Goal: Information Seeking & Learning: Learn about a topic

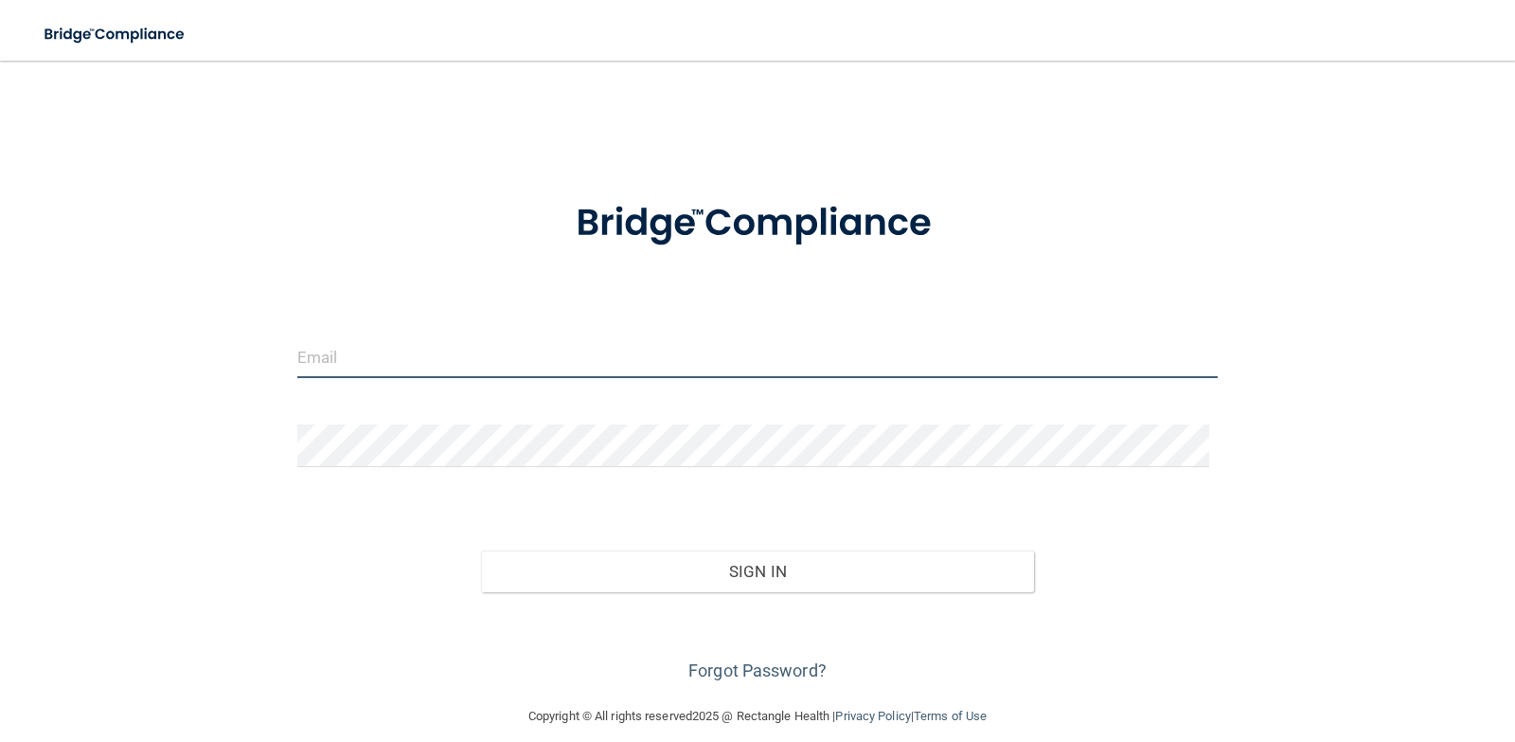
click at [385, 358] on input "email" at bounding box center [758, 356] width 922 height 43
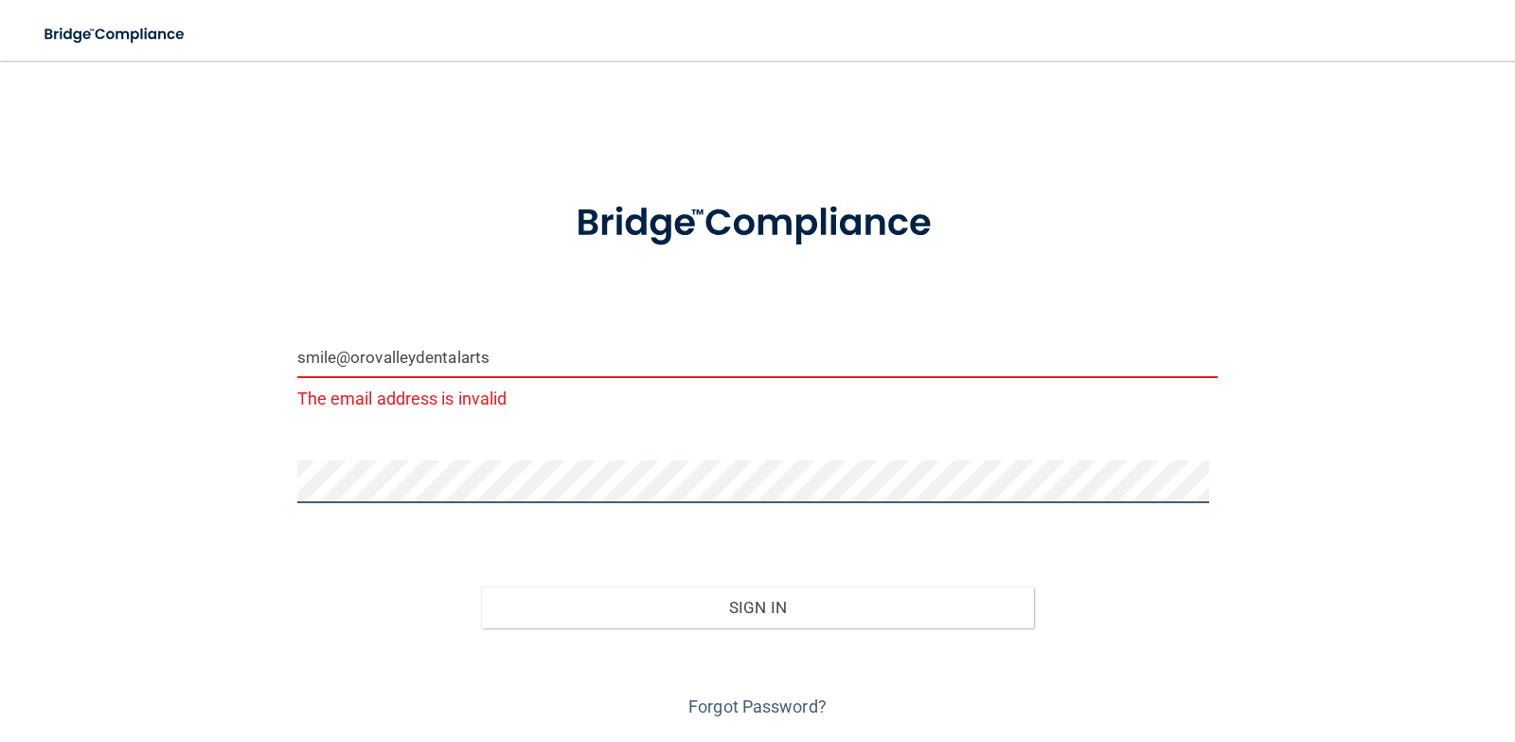
click at [481, 586] on button "Sign In" at bounding box center [757, 607] width 553 height 42
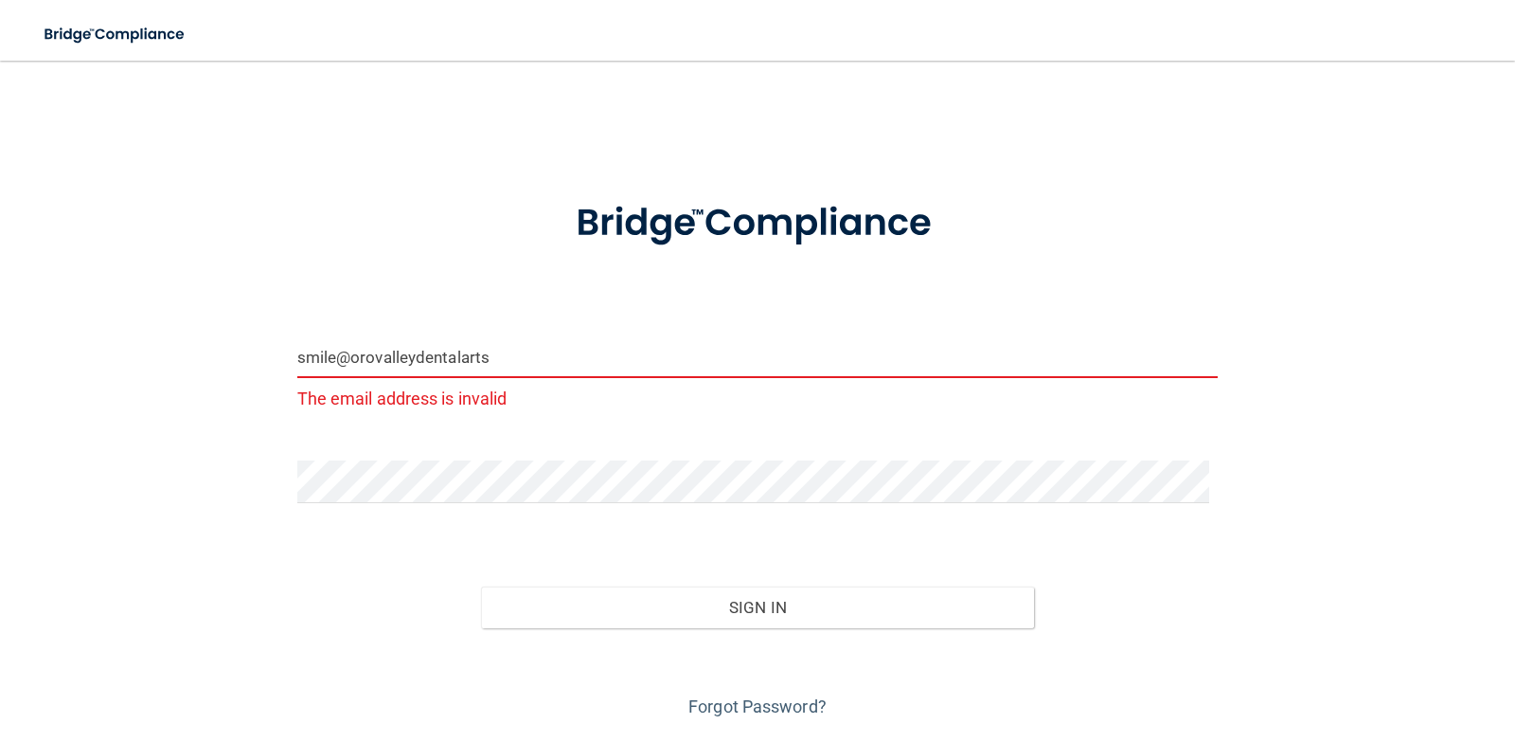
click at [526, 366] on input "smile@orovalleydentalarts" at bounding box center [758, 356] width 922 height 43
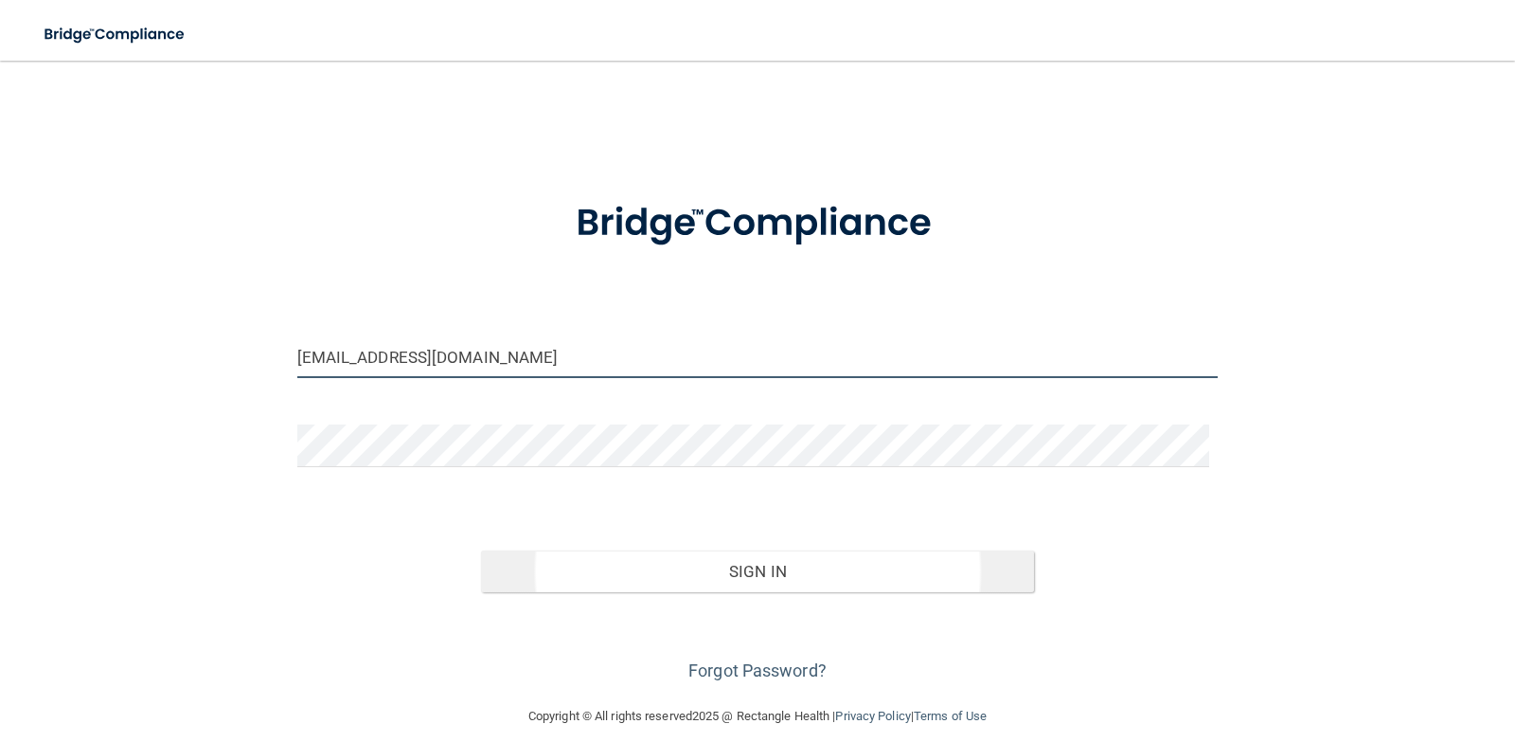
type input "[EMAIL_ADDRESS][DOMAIN_NAME]"
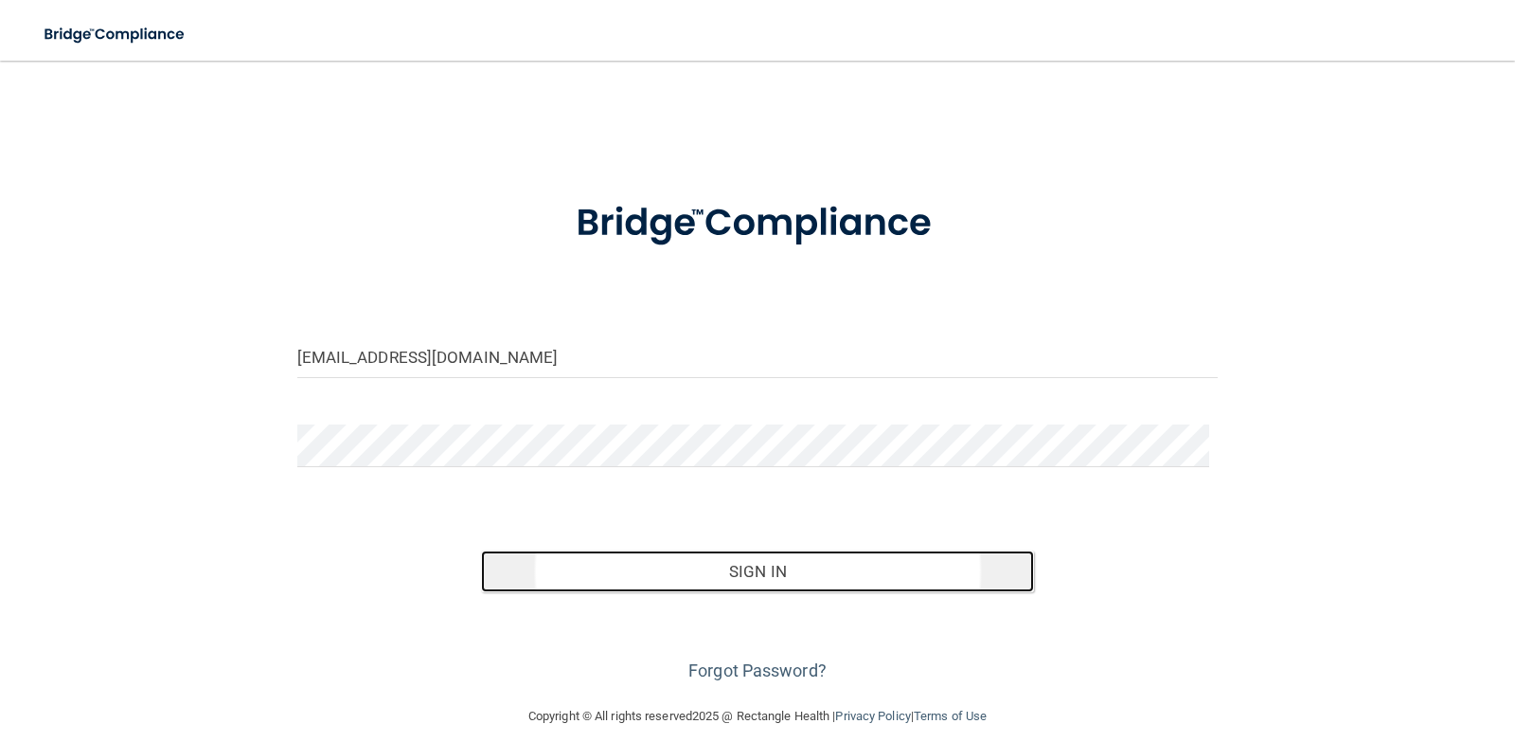
click at [687, 575] on button "Sign In" at bounding box center [757, 571] width 553 height 42
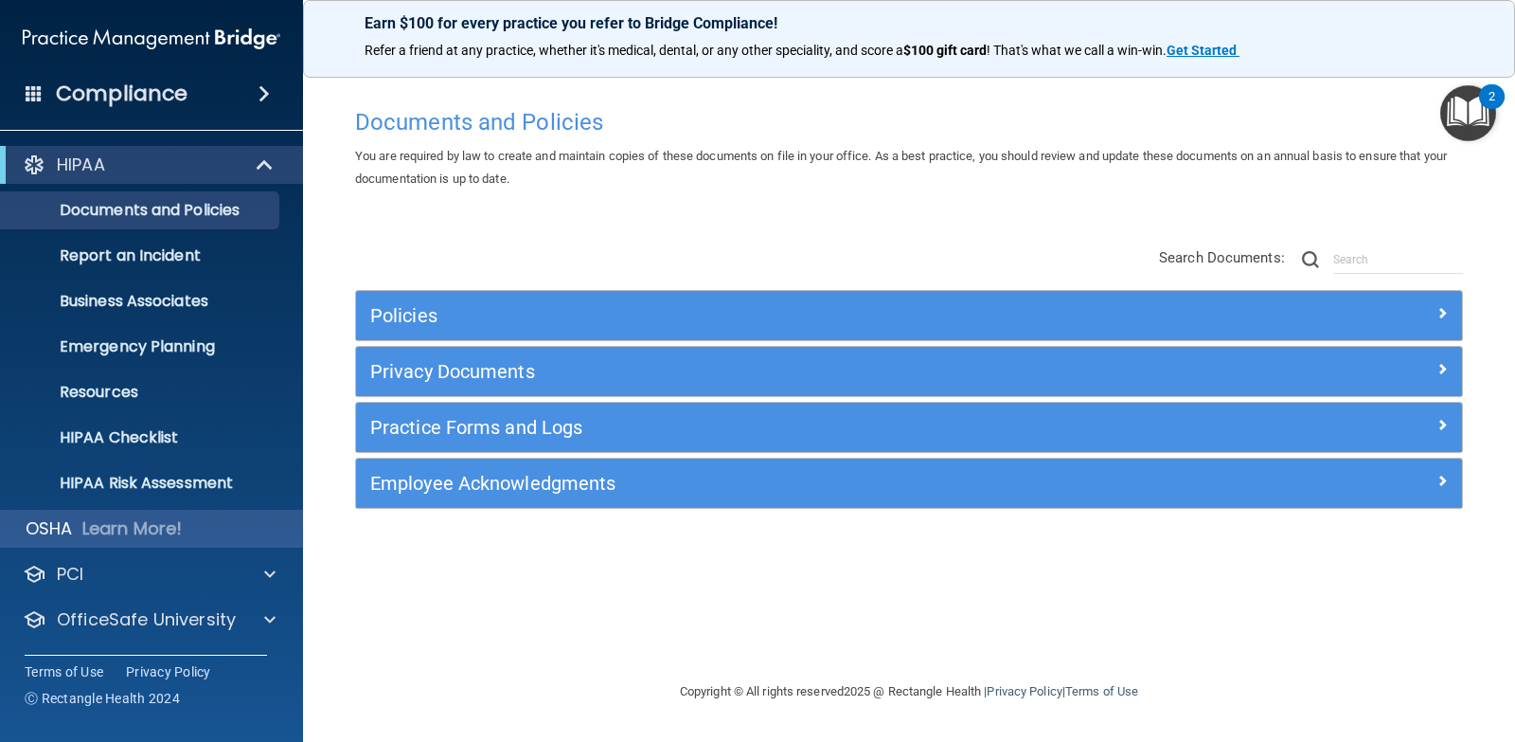
scroll to position [45, 0]
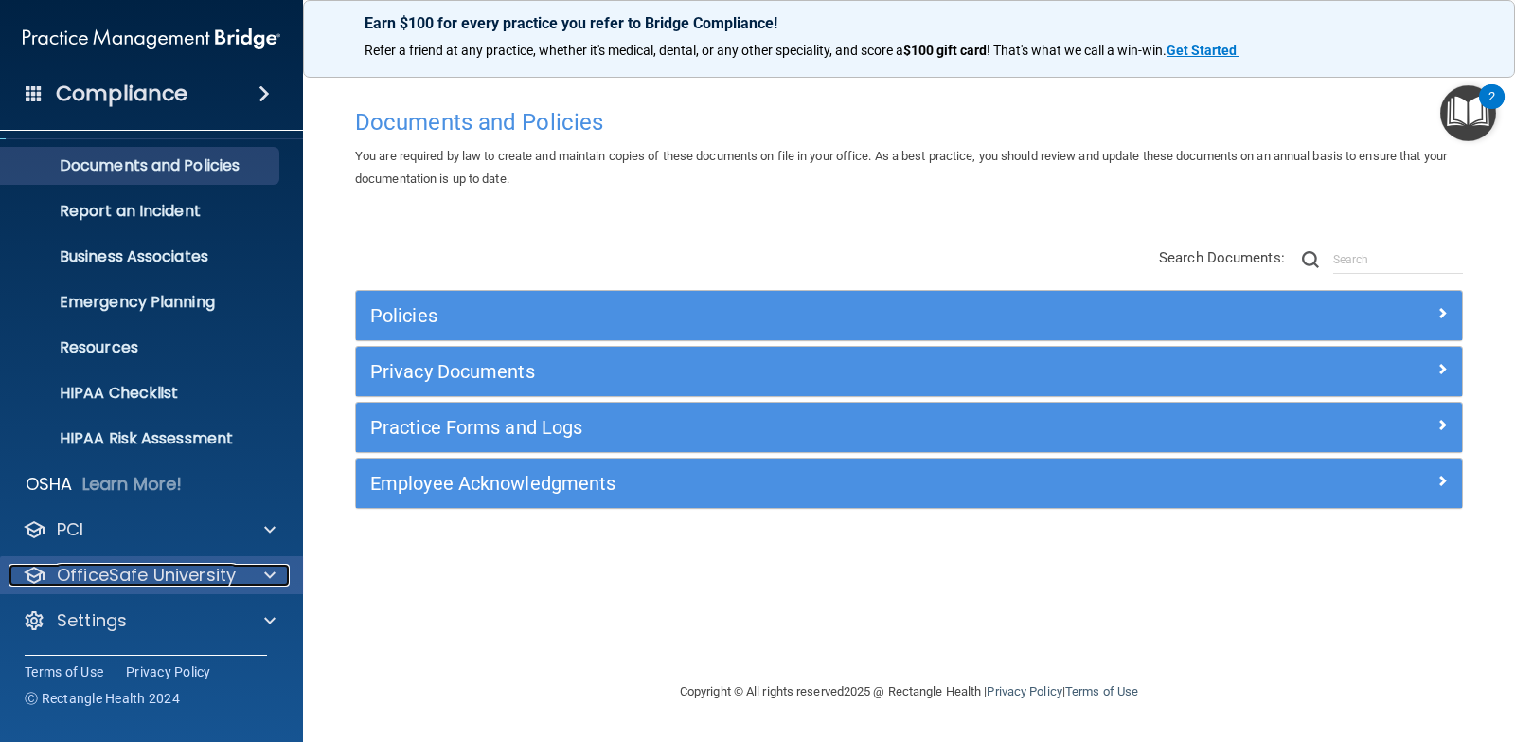
click at [118, 577] on p "OfficeSafe University" at bounding box center [146, 575] width 179 height 23
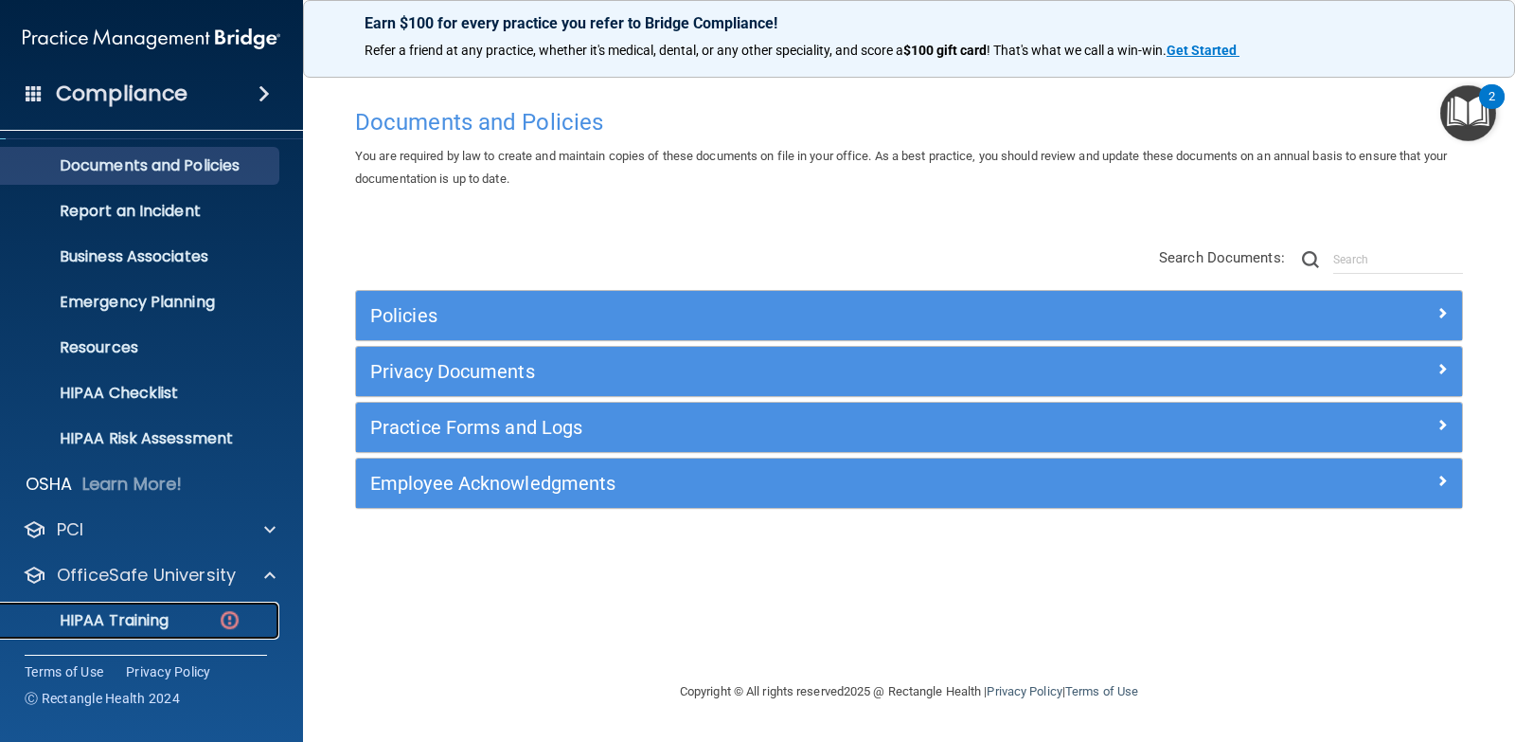
click at [108, 623] on p "HIPAA Training" at bounding box center [90, 620] width 156 height 19
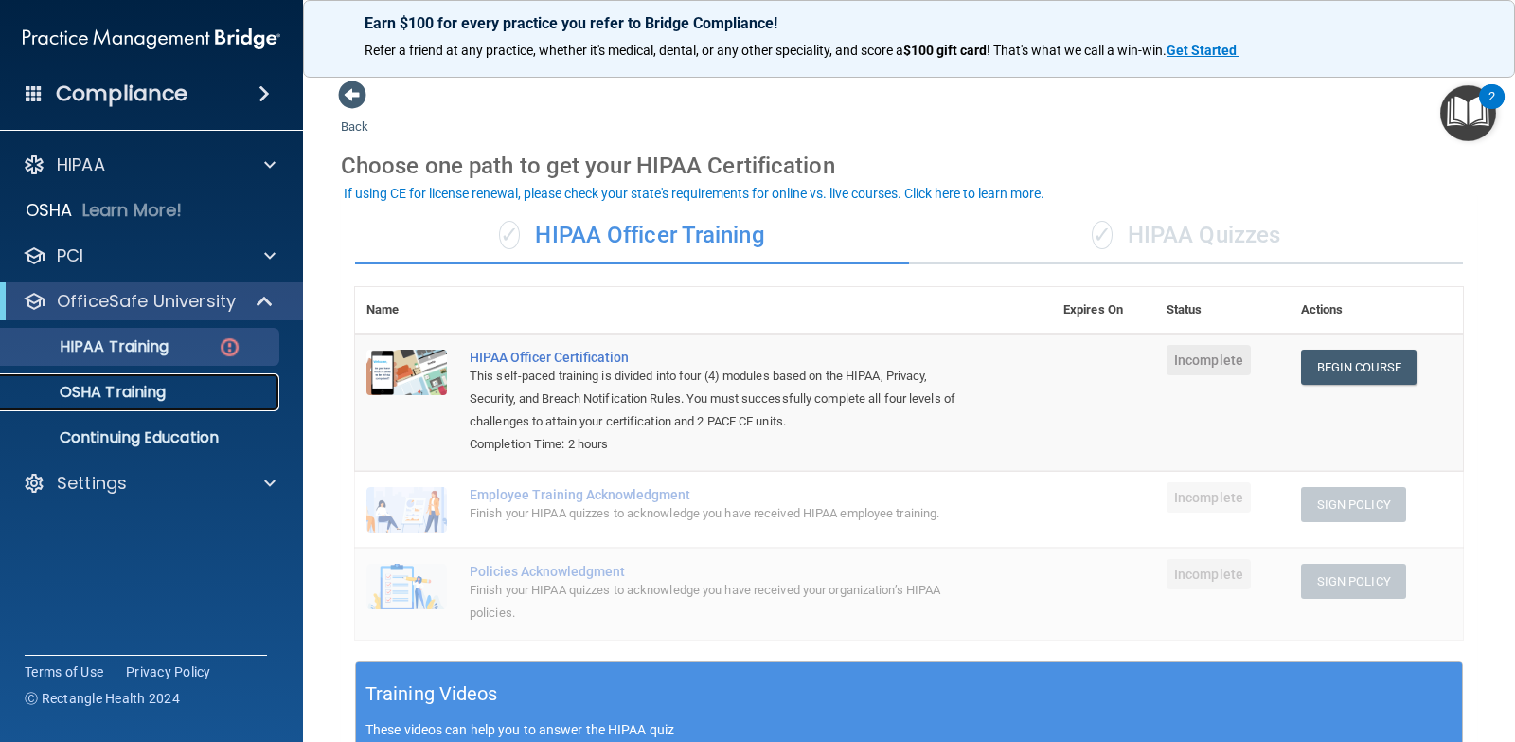
click at [128, 397] on p "OSHA Training" at bounding box center [88, 392] width 153 height 19
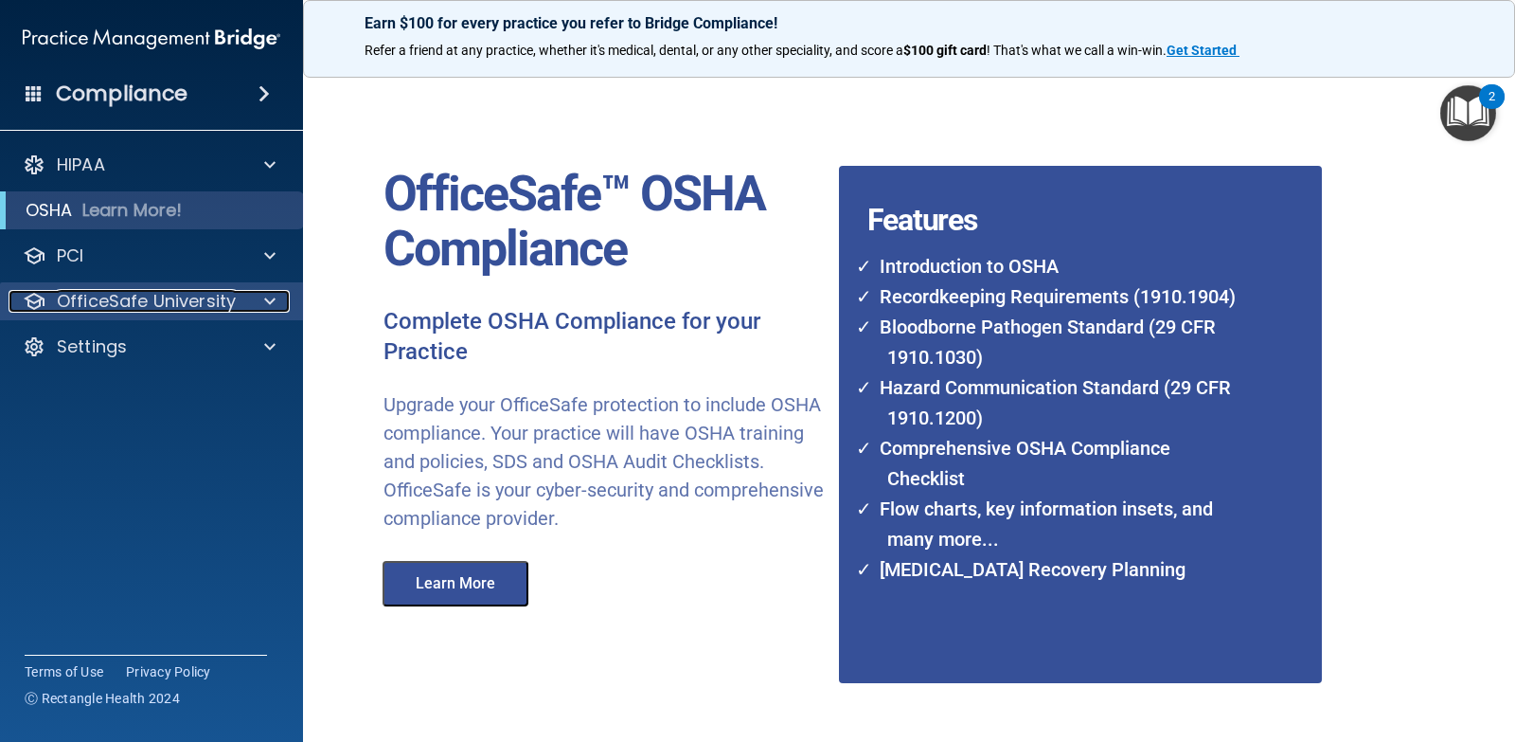
click at [152, 305] on p "OfficeSafe University" at bounding box center [146, 301] width 179 height 23
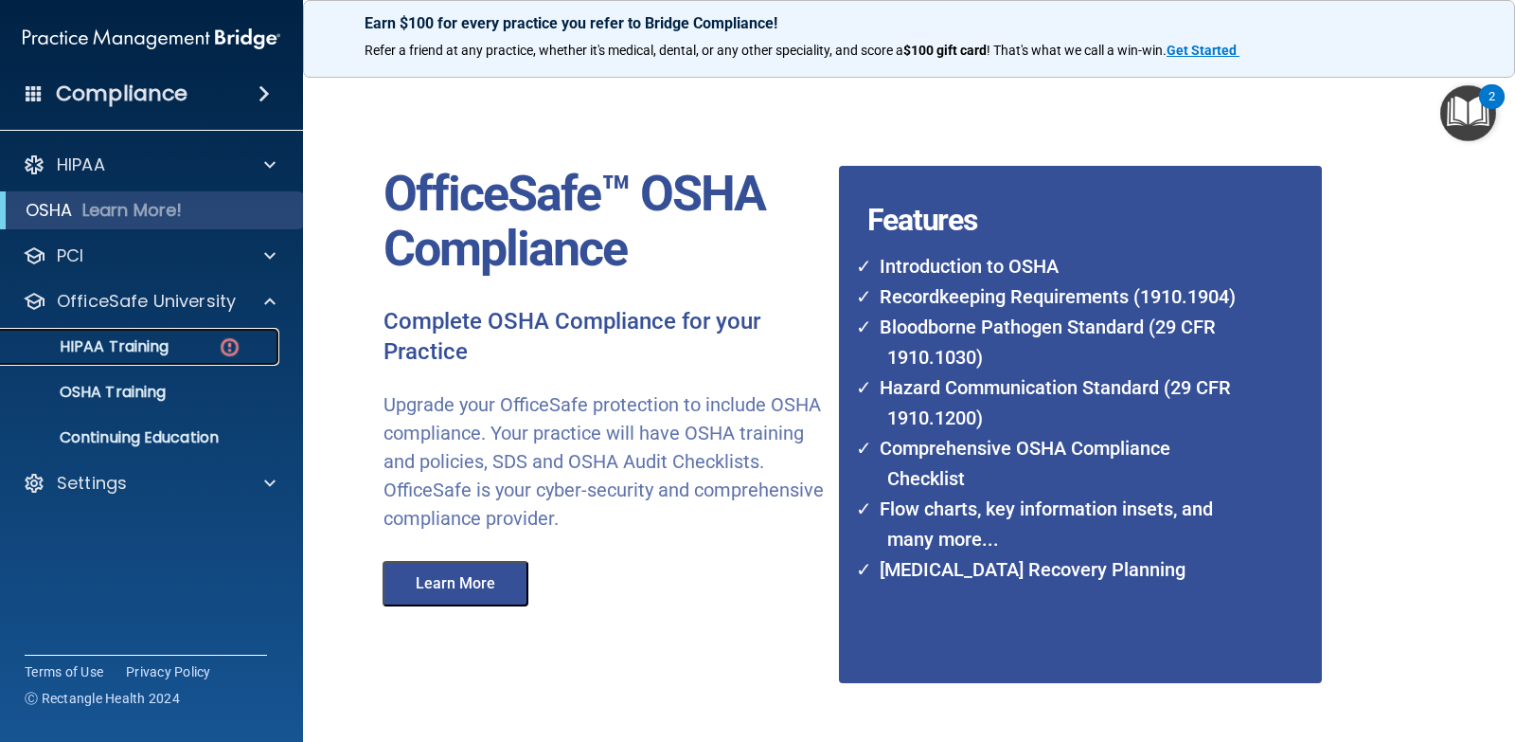
click at [133, 347] on p "HIPAA Training" at bounding box center [90, 346] width 156 height 19
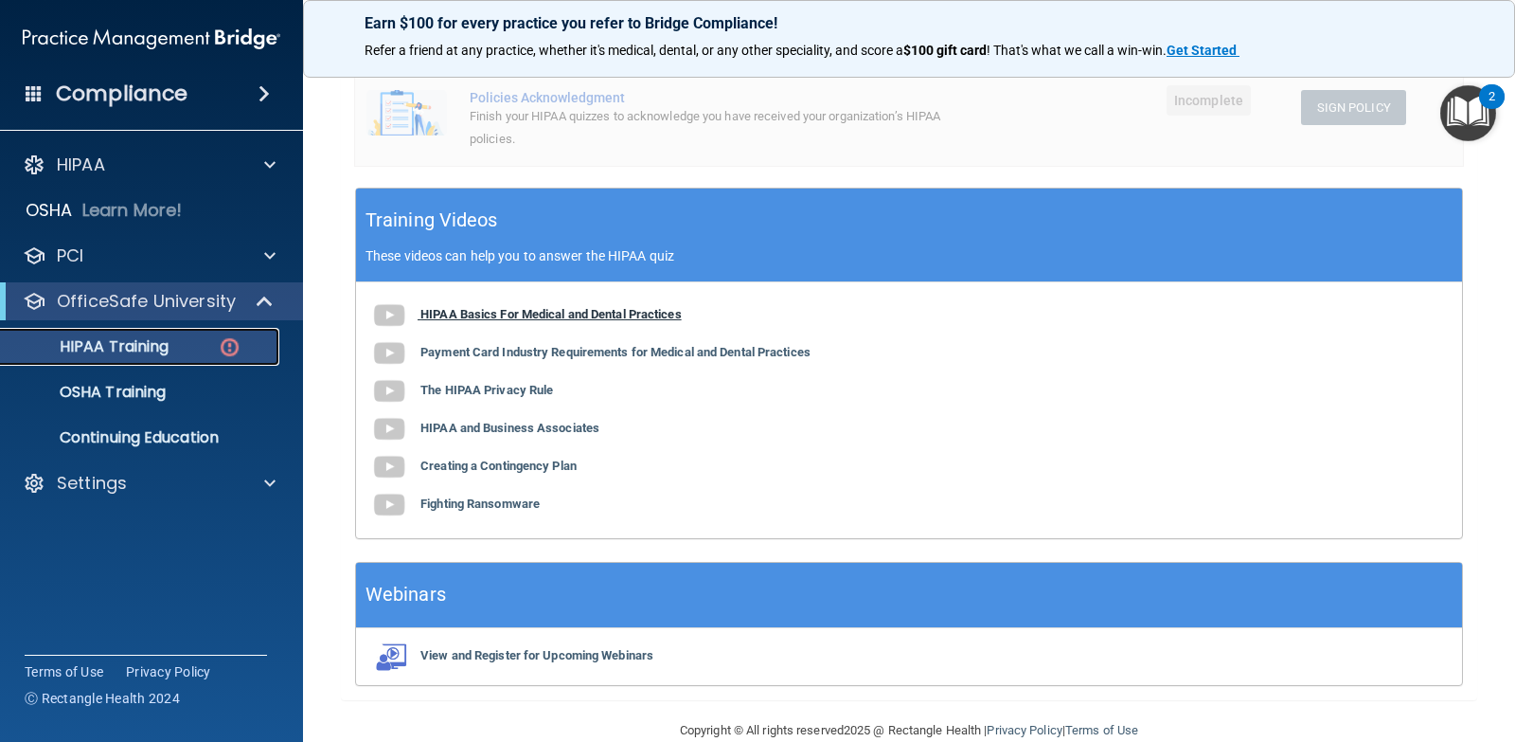
scroll to position [526, 0]
